Goal: Check status

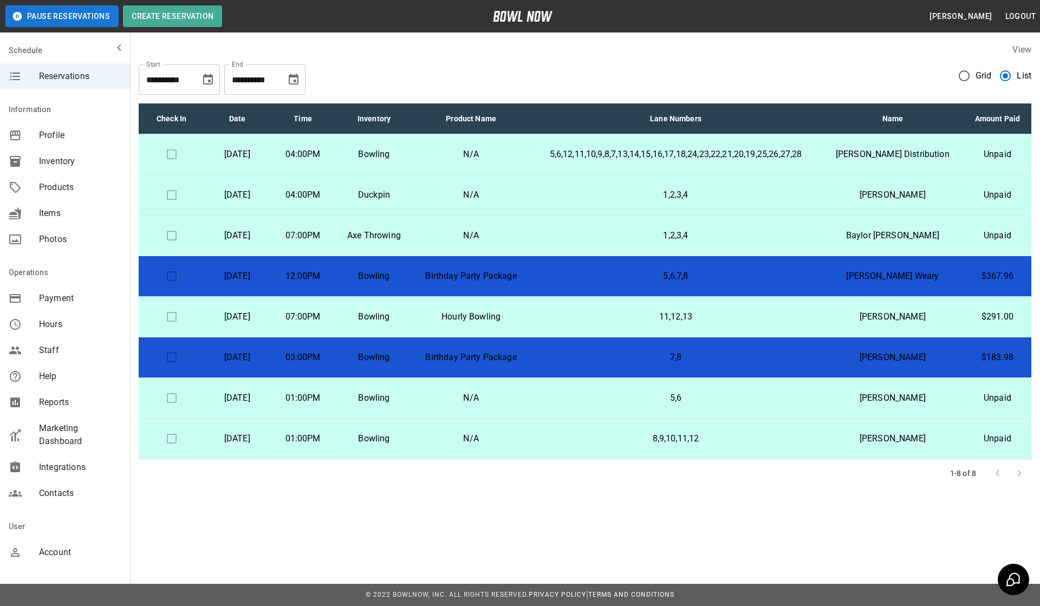
click at [84, 424] on span "Marketing Dashboard" at bounding box center [80, 435] width 82 height 26
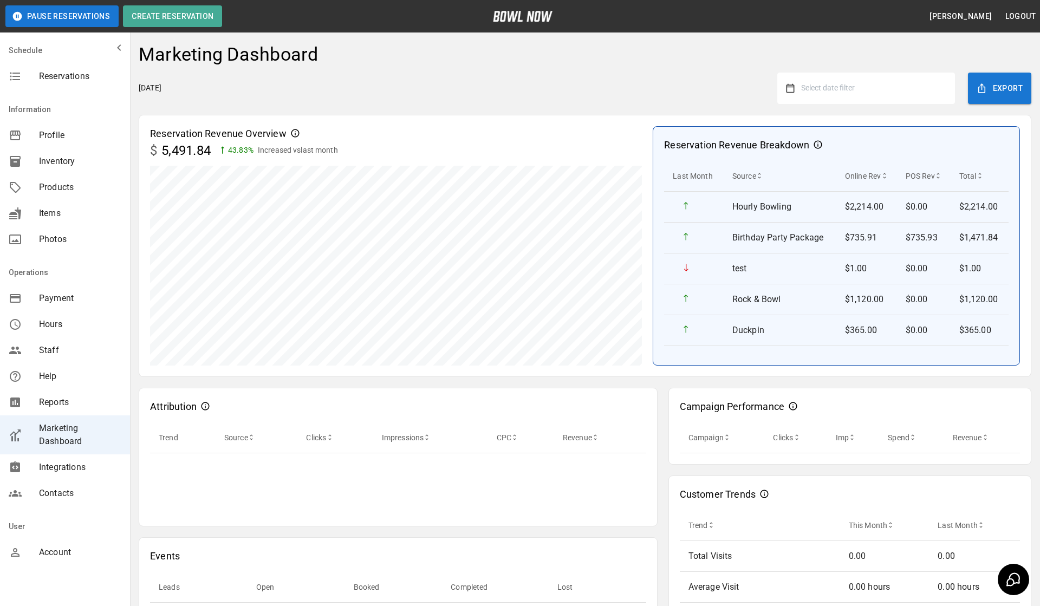
click at [834, 79] on button "Select date filter" at bounding box center [870, 88] width 152 height 19
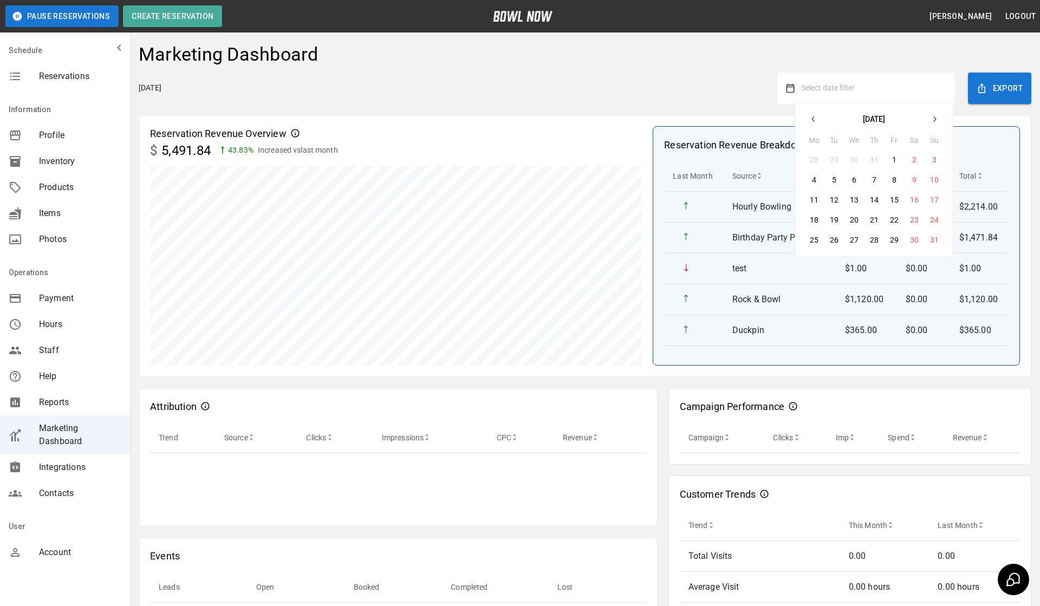
click at [816, 114] on button "button" at bounding box center [813, 118] width 19 height 19
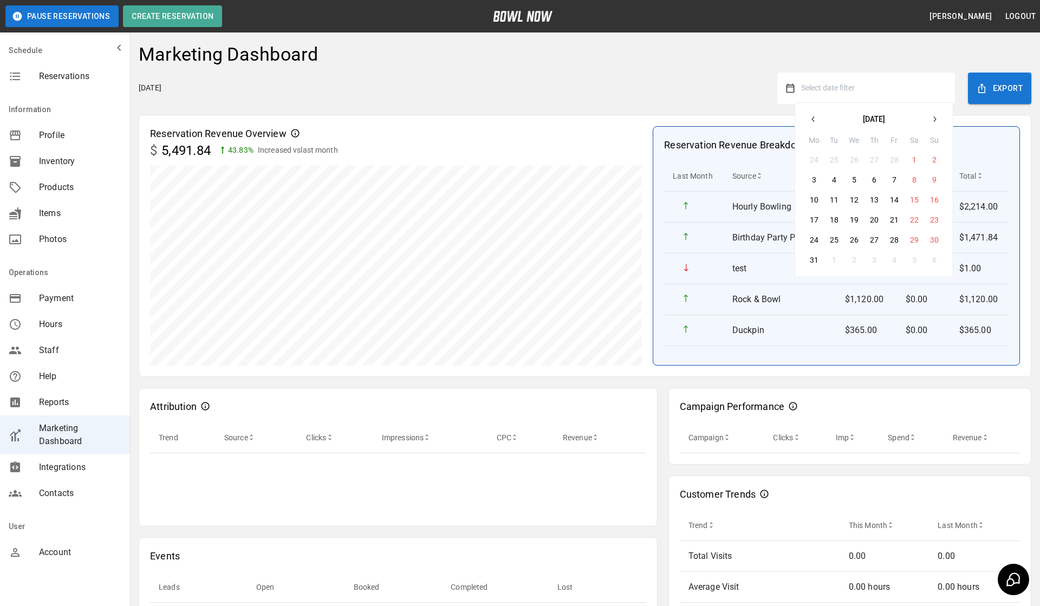
click at [816, 114] on button "button" at bounding box center [813, 118] width 19 height 19
click at [935, 120] on icon "button" at bounding box center [934, 119] width 9 height 9
click at [835, 159] on button "1" at bounding box center [833, 159] width 19 height 19
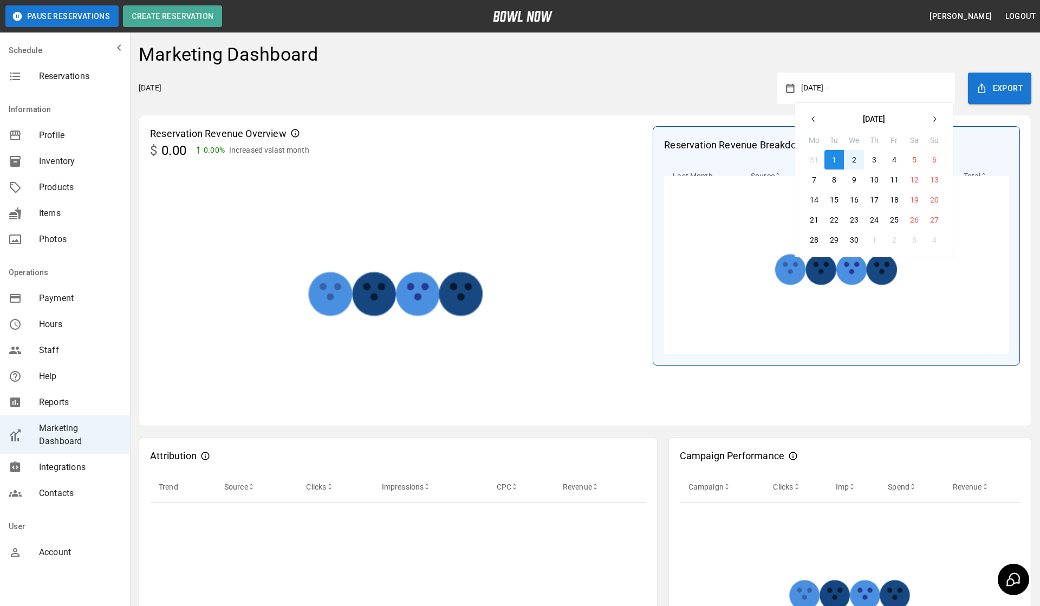
click at [928, 121] on button "button" at bounding box center [933, 118] width 19 height 19
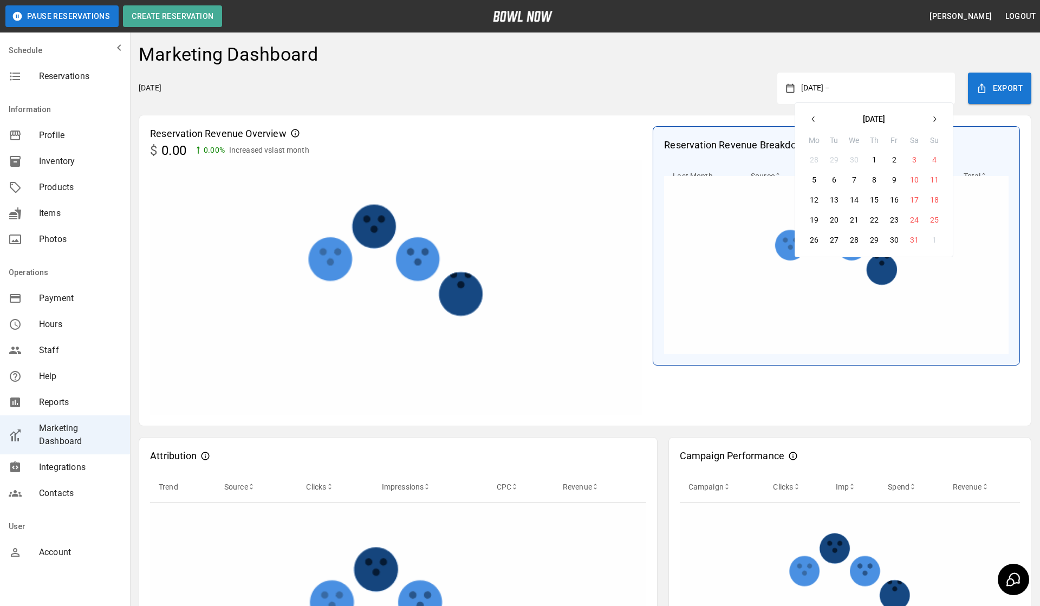
click at [928, 121] on button "button" at bounding box center [933, 118] width 19 height 19
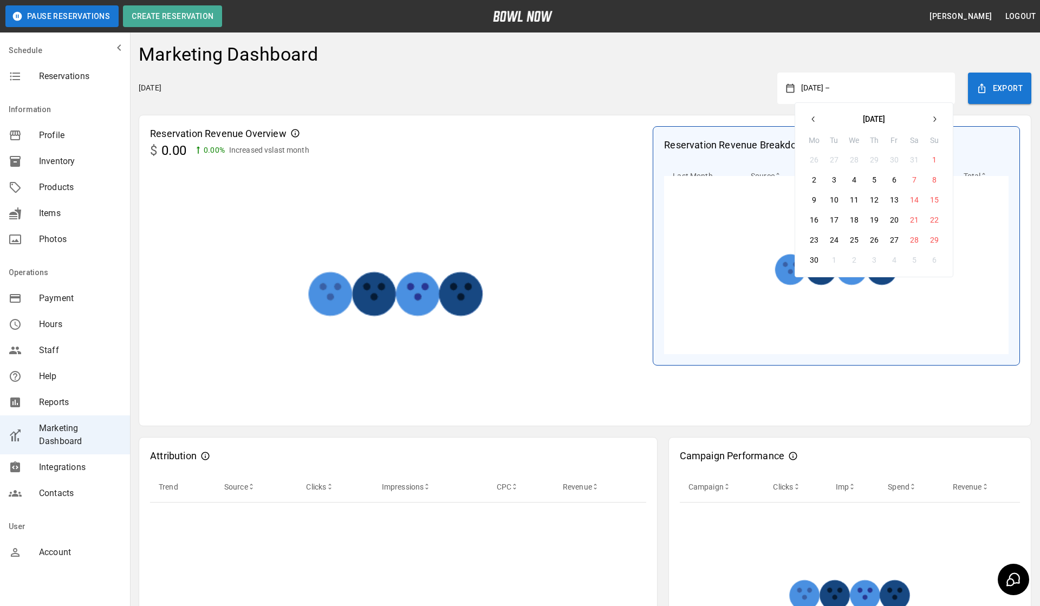
click at [928, 121] on button "button" at bounding box center [933, 118] width 19 height 19
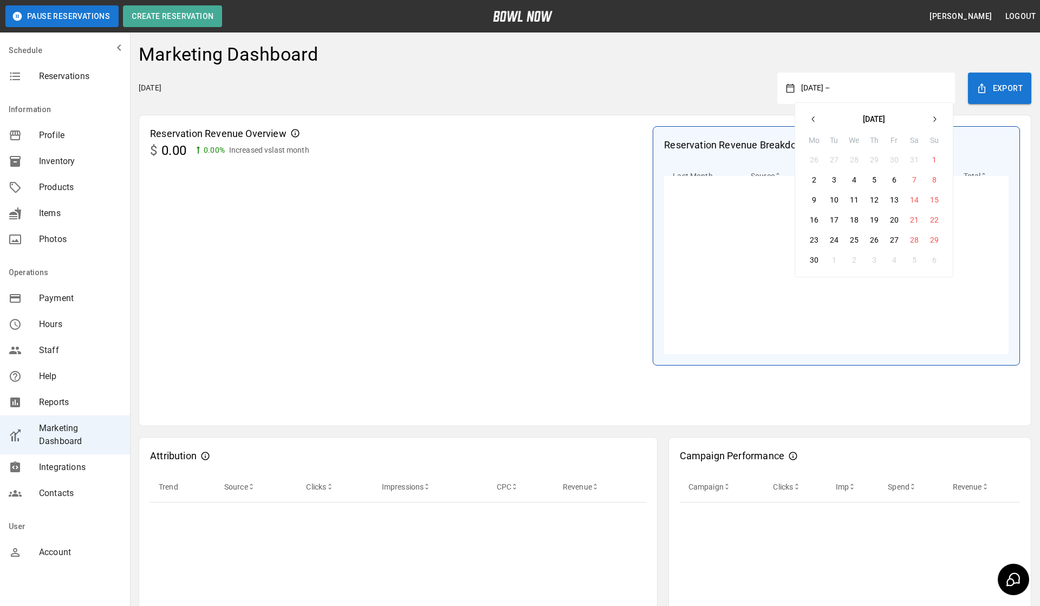
click at [928, 121] on button "button" at bounding box center [933, 118] width 19 height 19
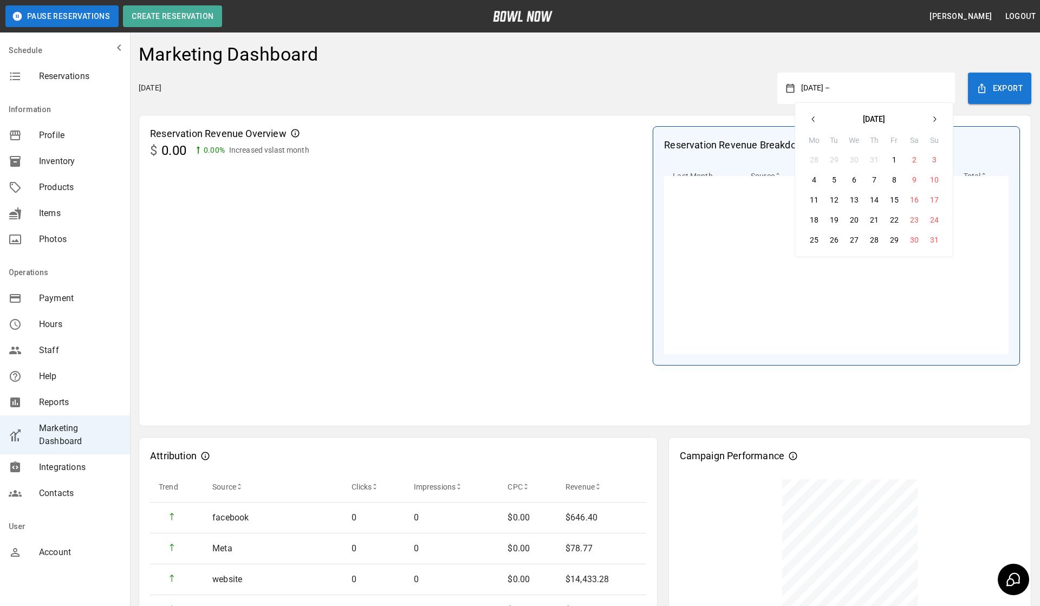
click at [928, 121] on button "button" at bounding box center [933, 118] width 19 height 19
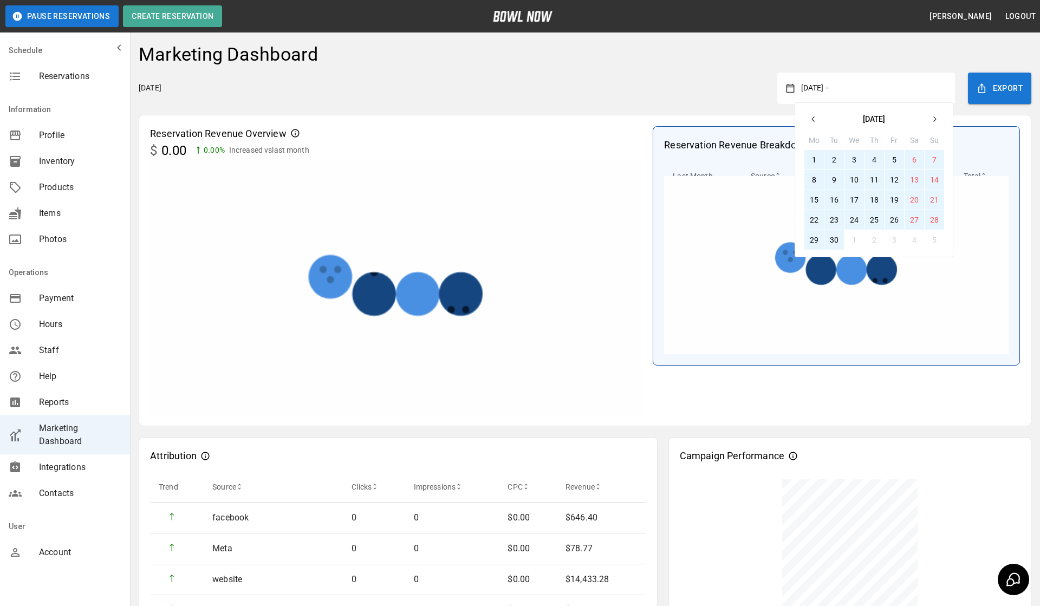
click at [837, 243] on button "30" at bounding box center [833, 239] width 19 height 19
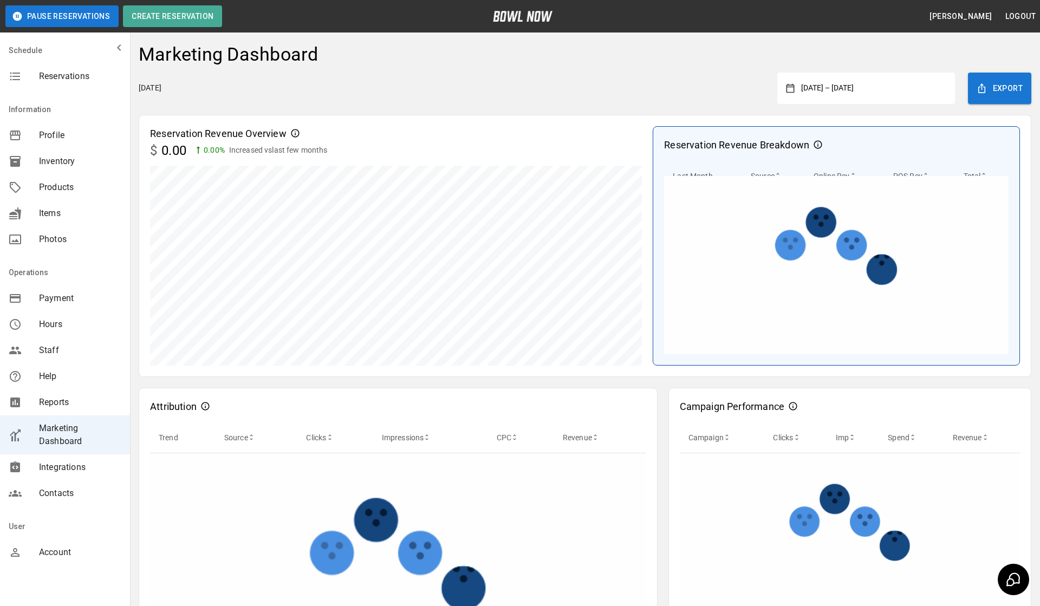
click at [718, 102] on div "[DATE] [DATE] – [DATE] Export" at bounding box center [585, 88] width 893 height 31
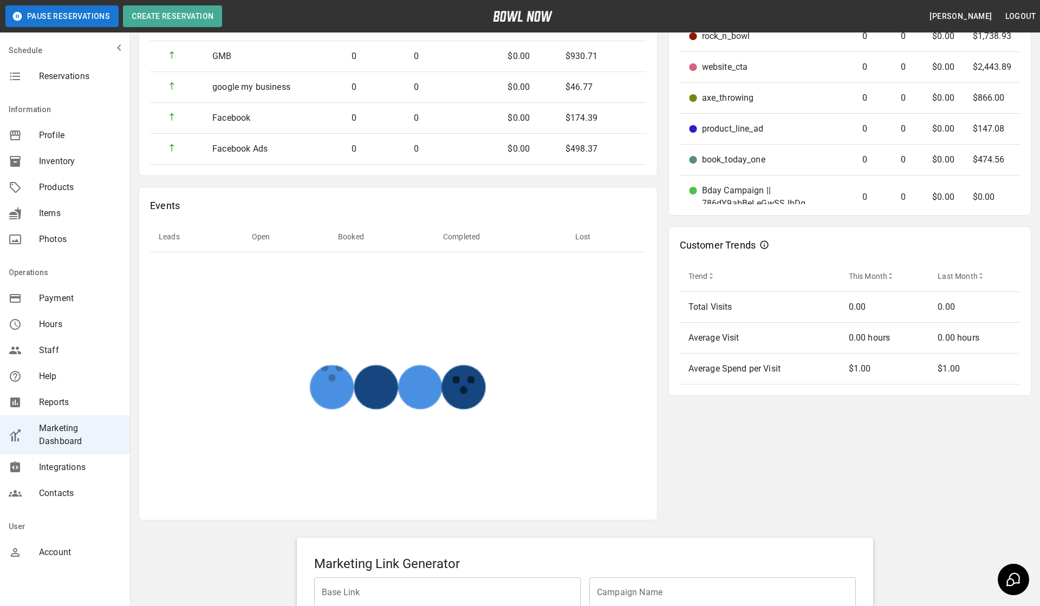
scroll to position [595, 0]
